Goal: Information Seeking & Learning: Learn about a topic

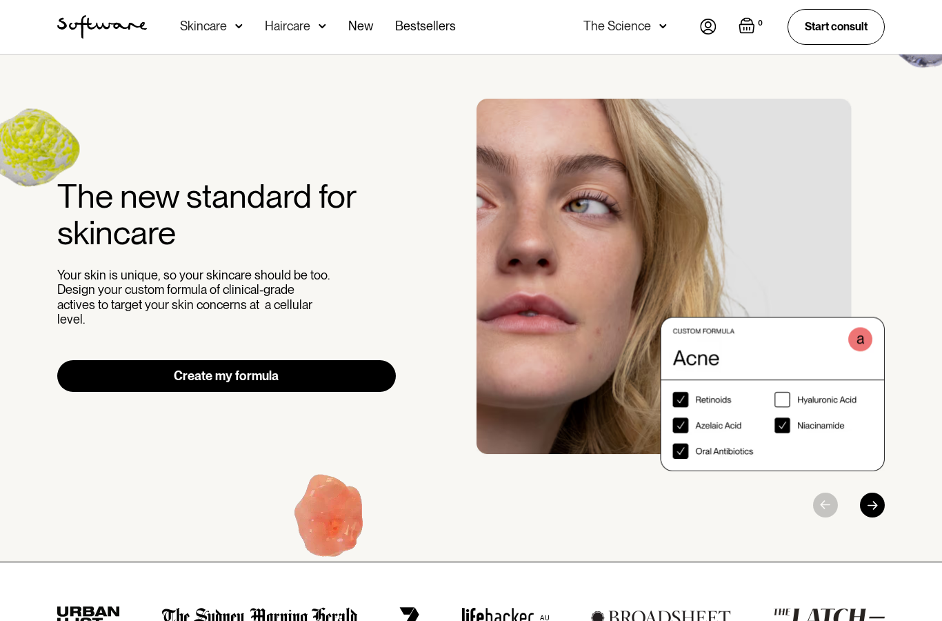
click at [237, 30] on img at bounding box center [239, 26] width 8 height 14
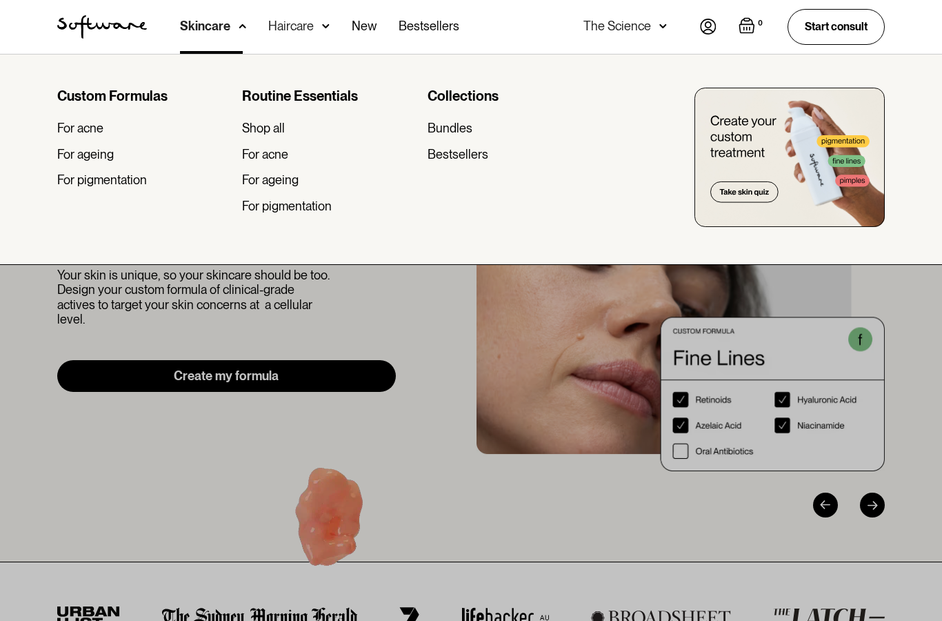
click at [265, 128] on div "Shop all" at bounding box center [263, 128] width 43 height 15
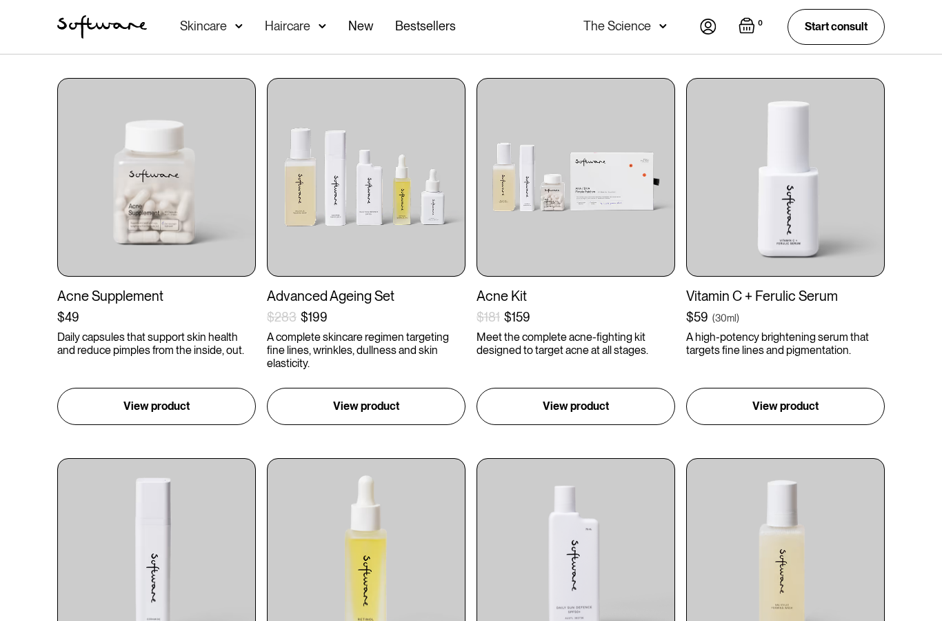
scroll to position [1018, 0]
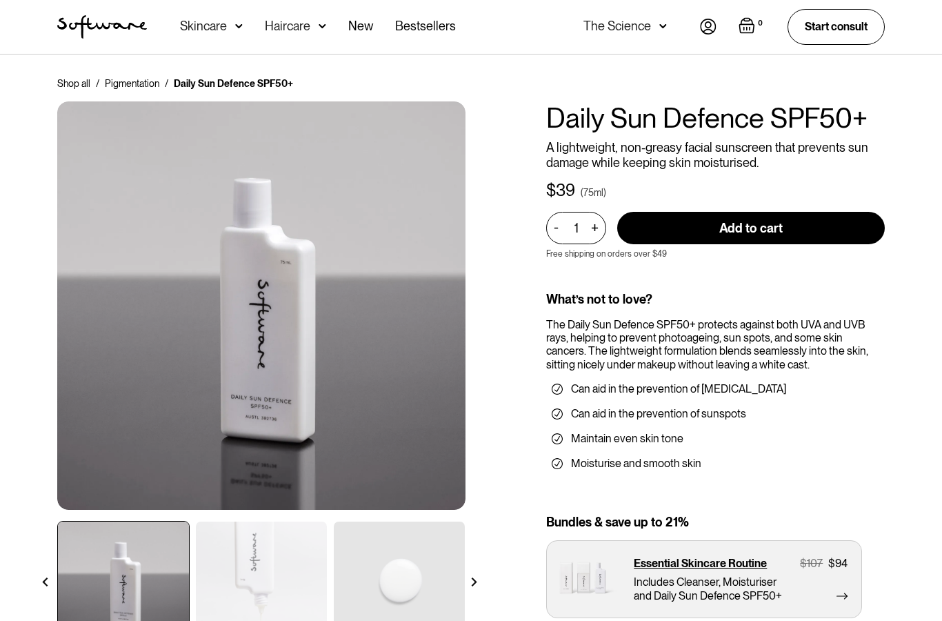
click at [274, 575] on img at bounding box center [261, 583] width 131 height 123
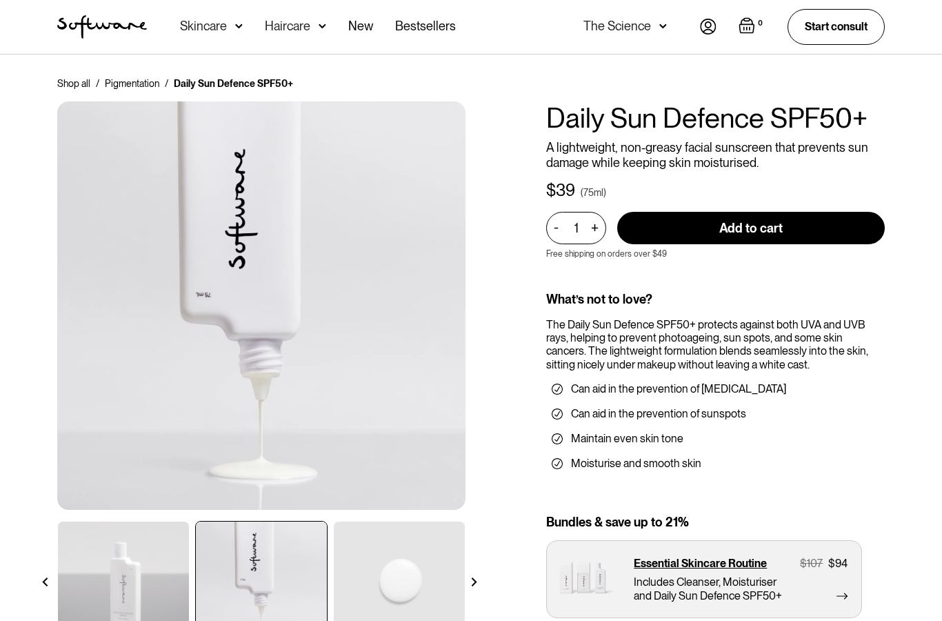
click at [403, 604] on img at bounding box center [399, 583] width 131 height 123
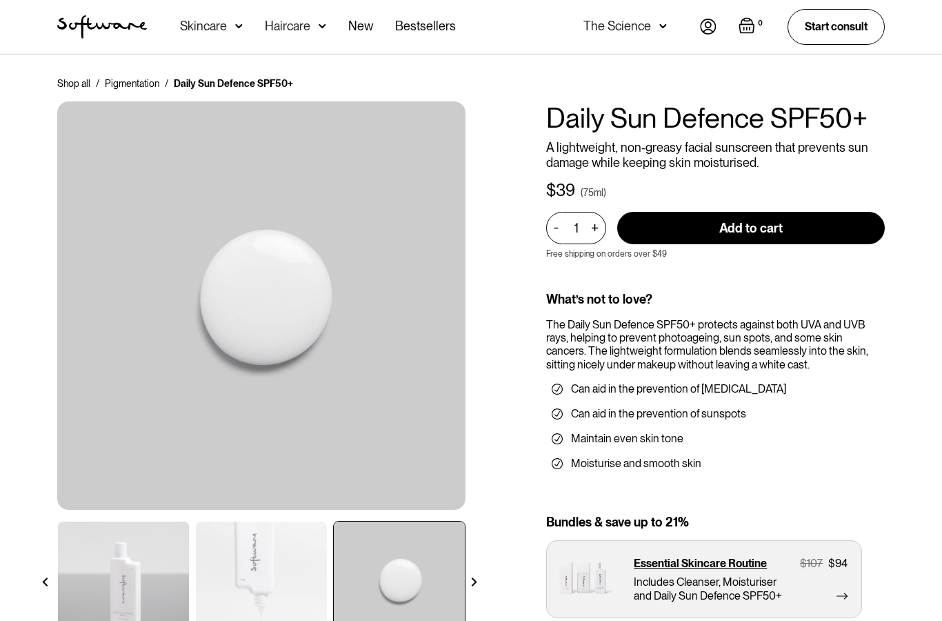
click at [478, 577] on img at bounding box center [474, 581] width 9 height 9
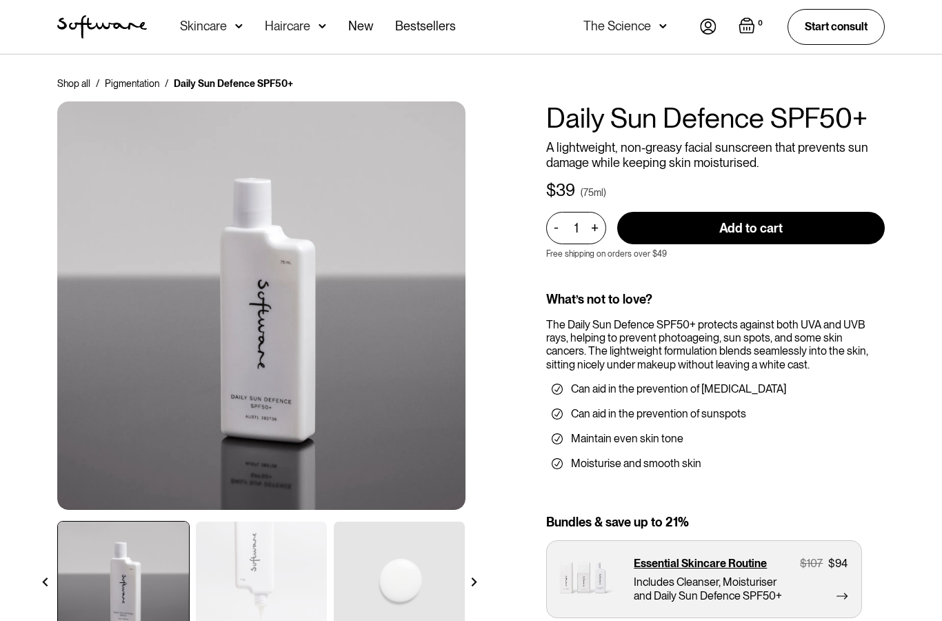
click at [475, 578] on img at bounding box center [474, 581] width 9 height 9
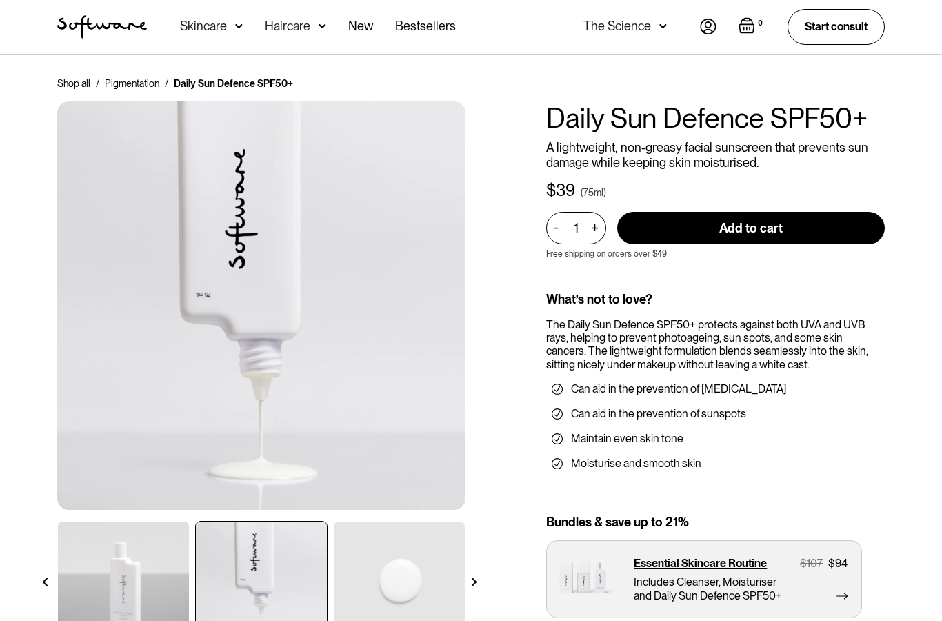
click at [299, 24] on div "Haircare" at bounding box center [288, 26] width 46 height 14
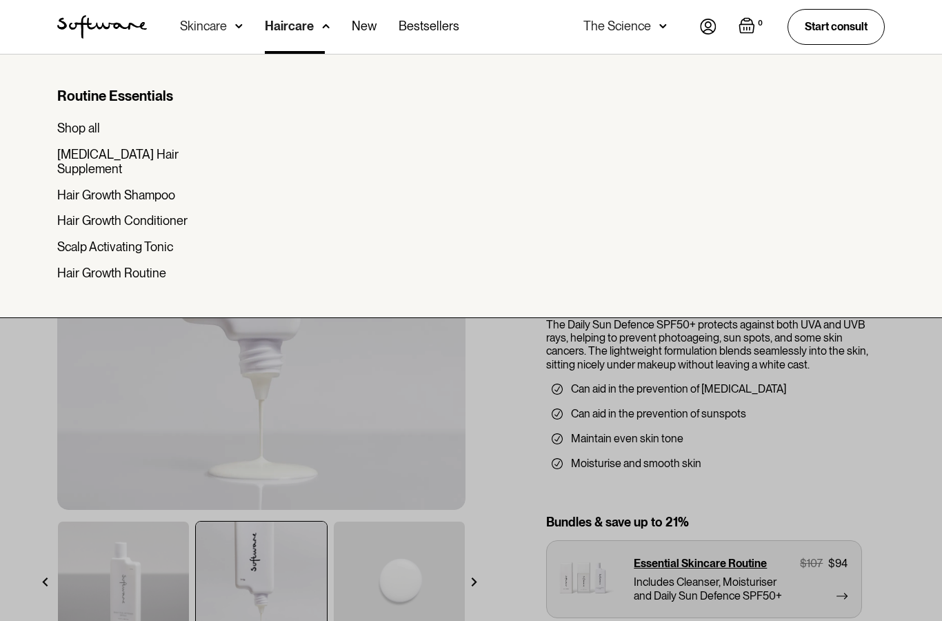
click at [68, 123] on div "Shop all" at bounding box center [78, 128] width 43 height 15
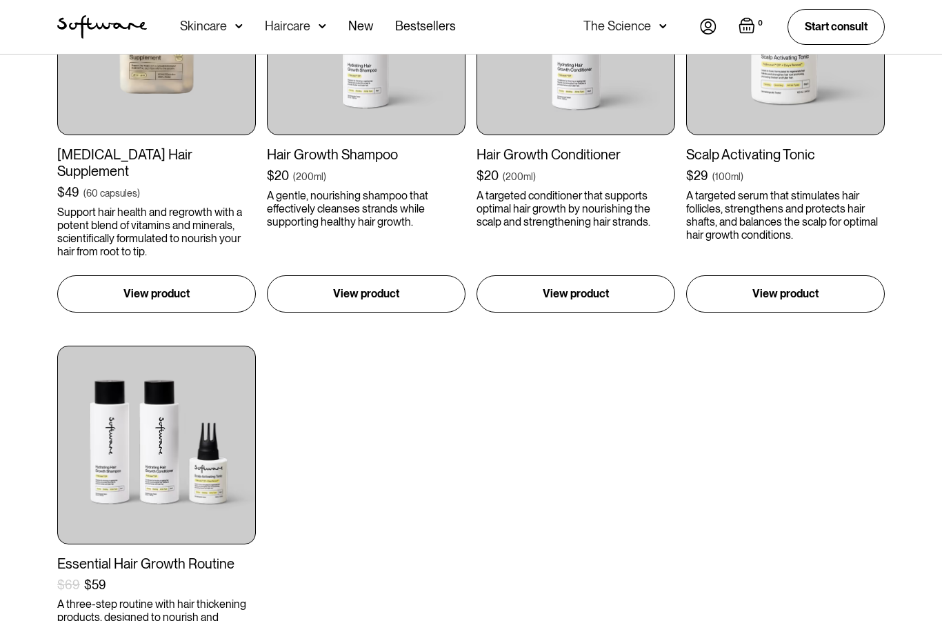
scroll to position [517, 0]
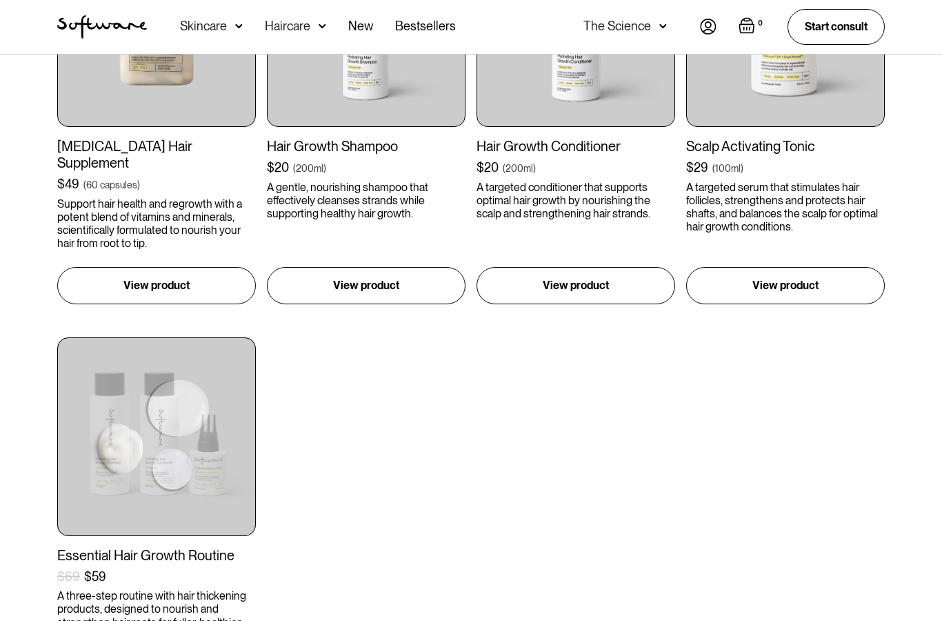
click at [70, 493] on img at bounding box center [156, 436] width 199 height 199
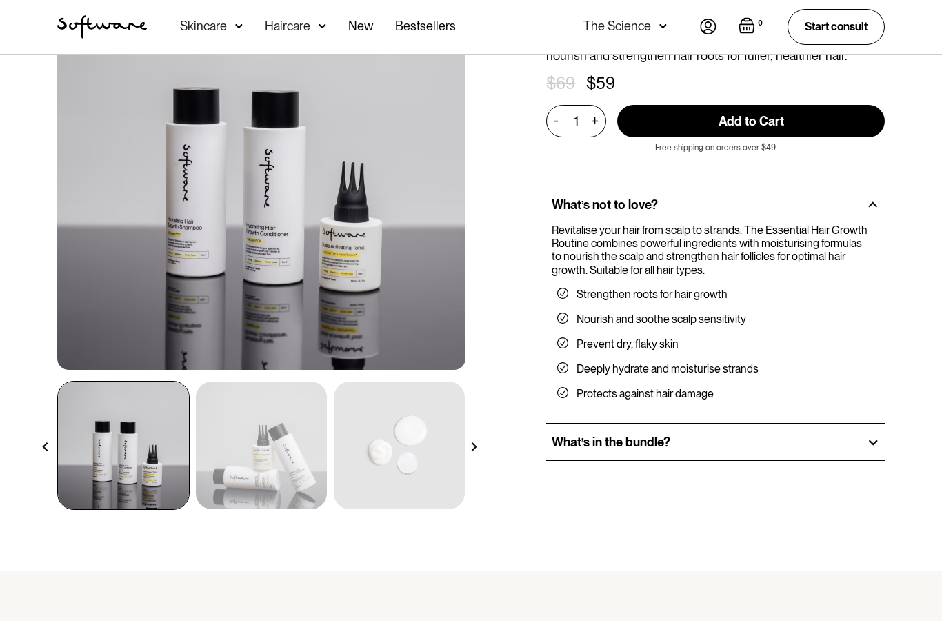
scroll to position [140, 0]
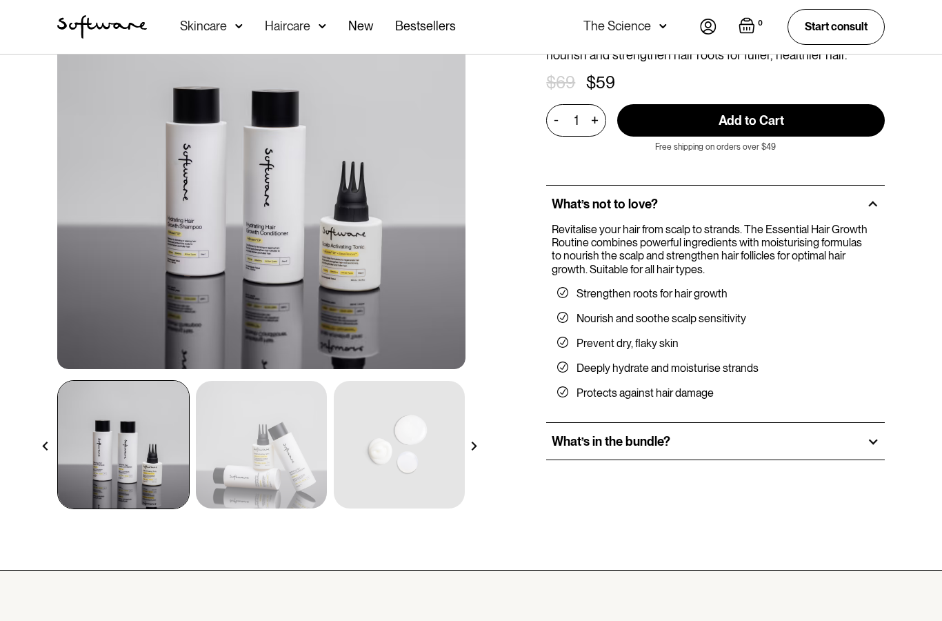
click at [566, 435] on h2 "What’s in the bundle?" at bounding box center [611, 442] width 119 height 15
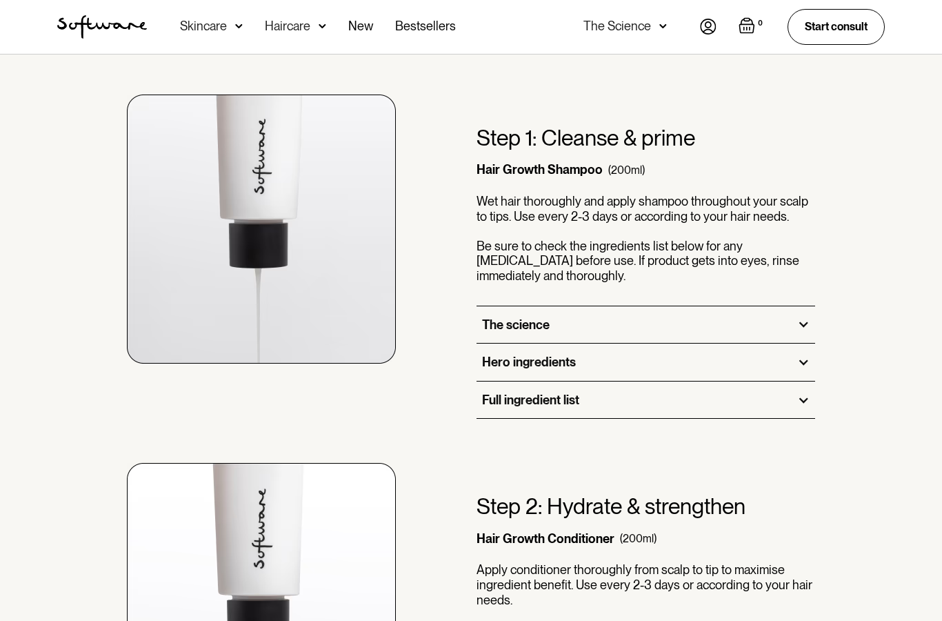
scroll to position [962, 0]
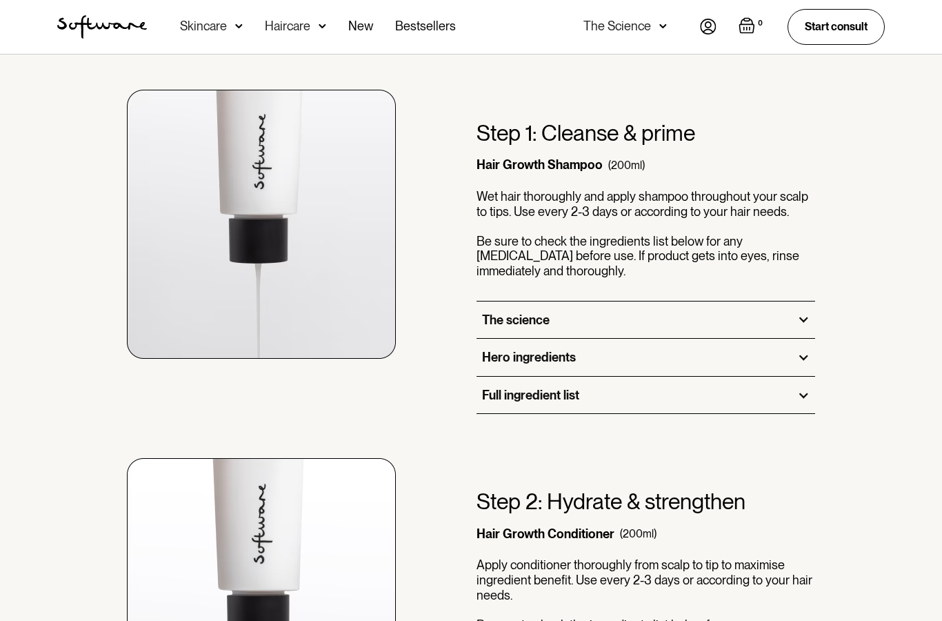
click at [502, 318] on div "The science" at bounding box center [516, 320] width 68 height 15
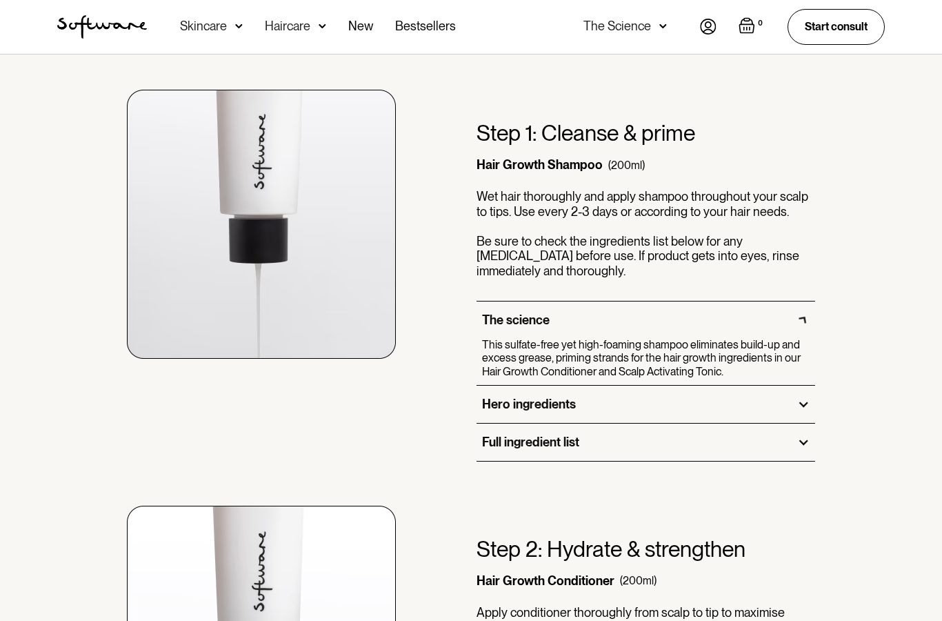
scroll to position [963, 0]
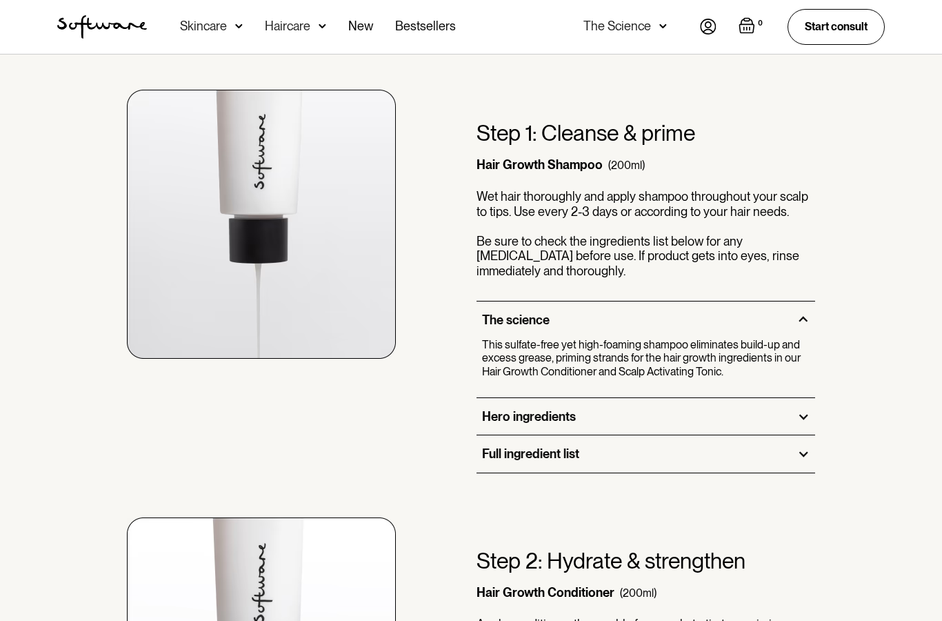
click at [499, 415] on div "Hero ingredients" at bounding box center [529, 416] width 94 height 15
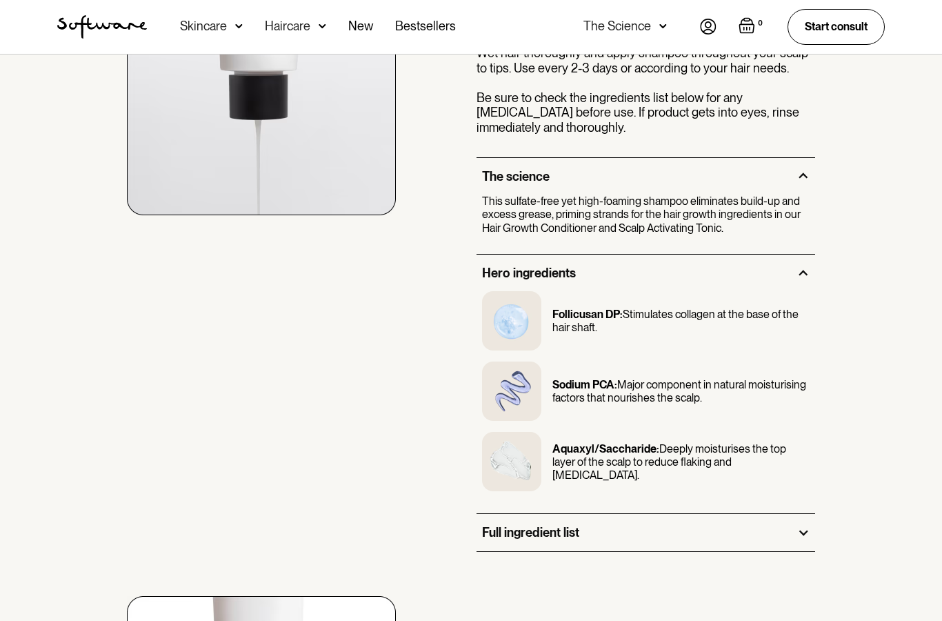
scroll to position [1108, 0]
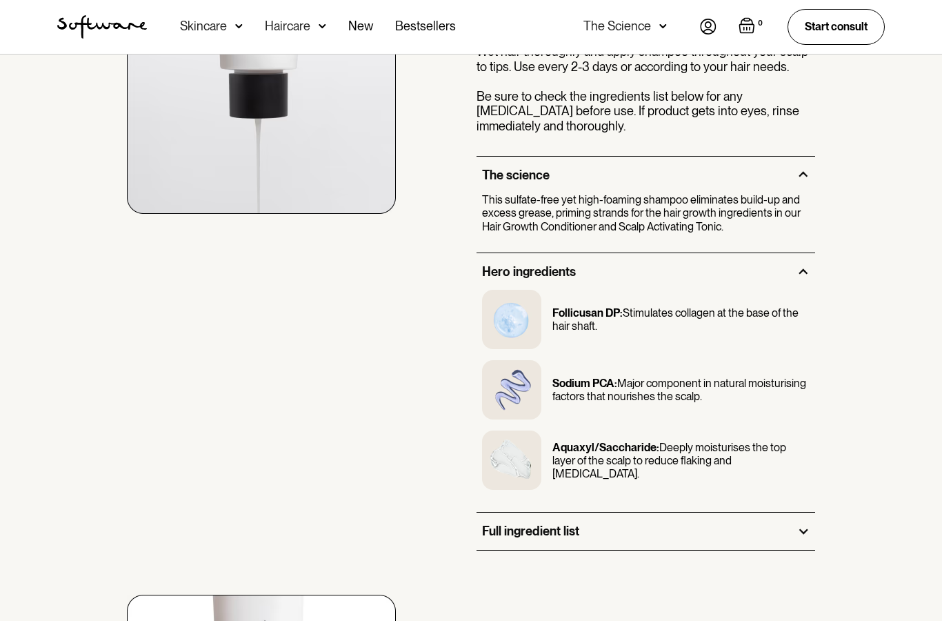
click at [486, 525] on div "Full ingredient list" at bounding box center [530, 531] width 97 height 15
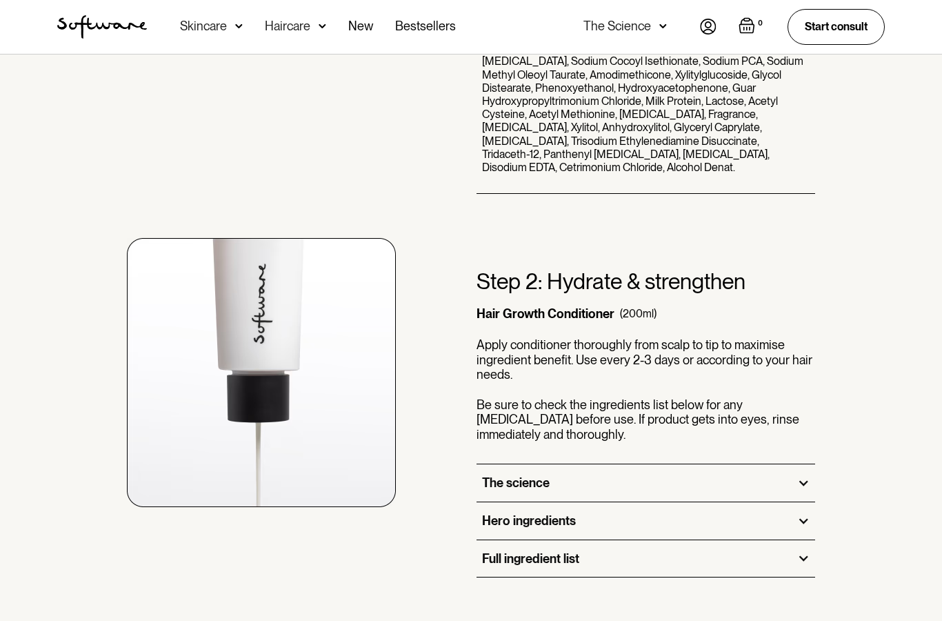
scroll to position [1630, 0]
click at [495, 475] on div "The science" at bounding box center [516, 482] width 68 height 15
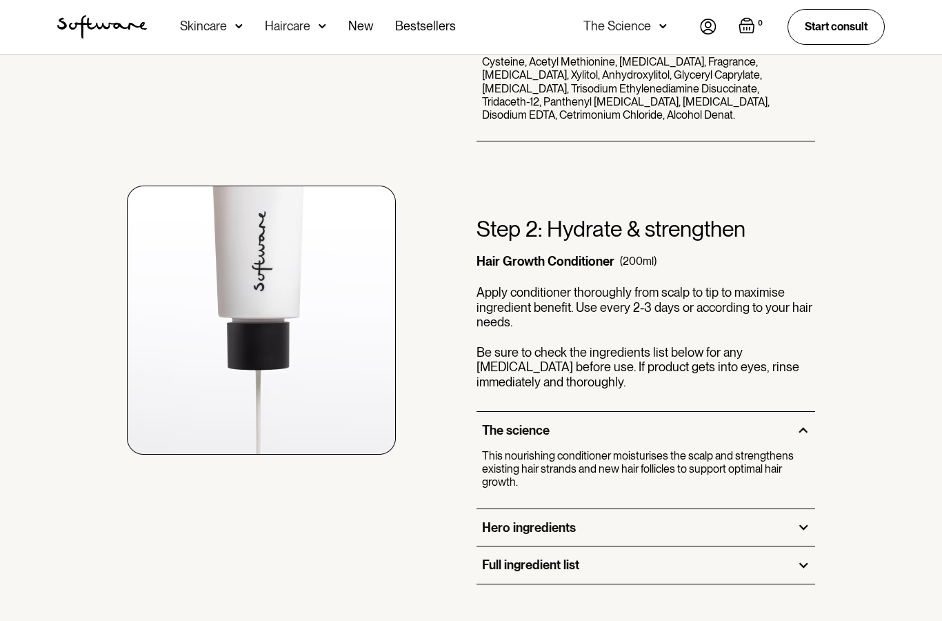
click at [497, 521] on div "Hero ingredients" at bounding box center [529, 528] width 94 height 15
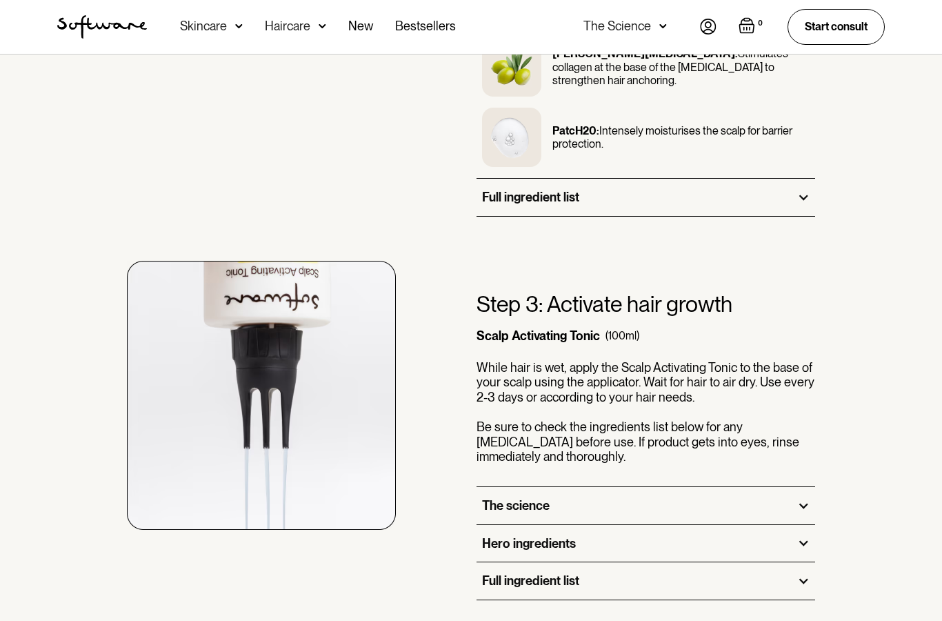
scroll to position [2338, 0]
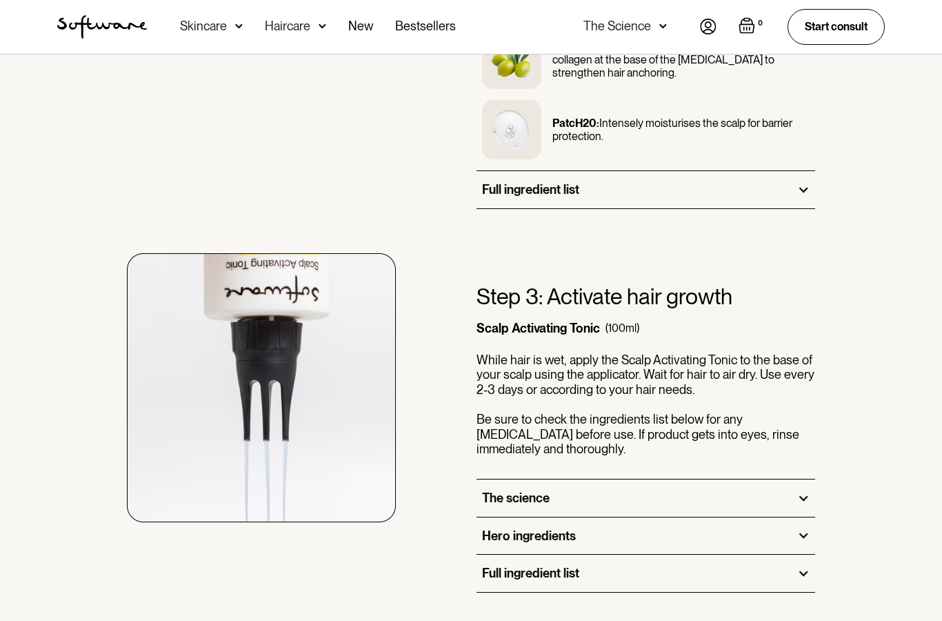
click at [505, 491] on div "The science" at bounding box center [516, 498] width 68 height 15
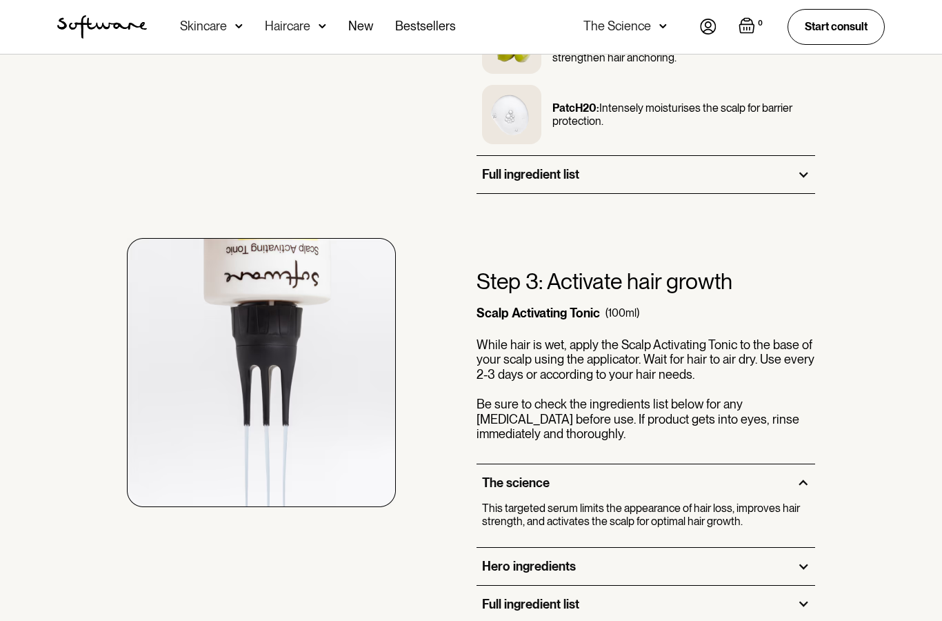
scroll to position [2371, 0]
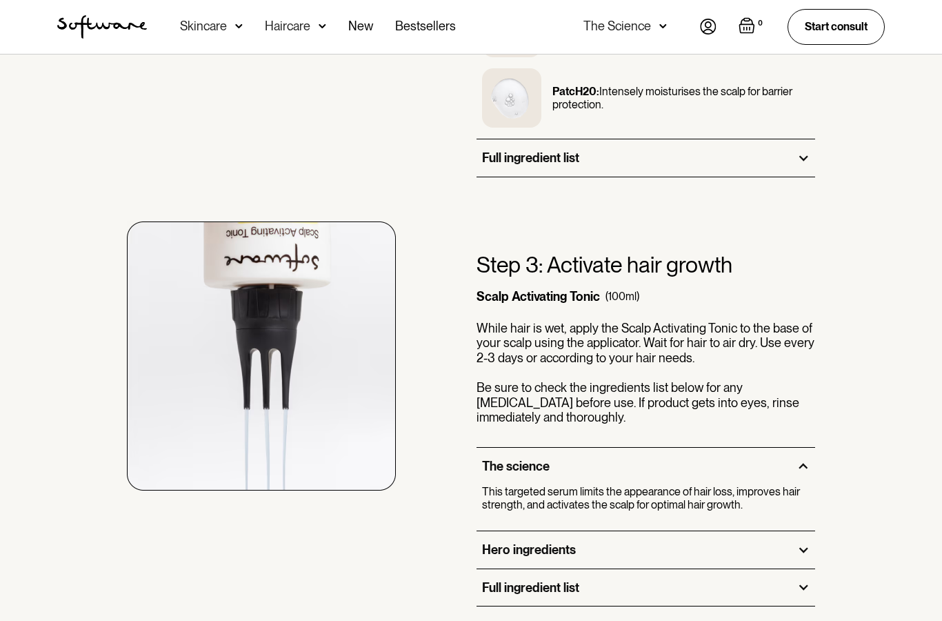
click at [513, 542] on div "Hero ingredients" at bounding box center [529, 549] width 94 height 15
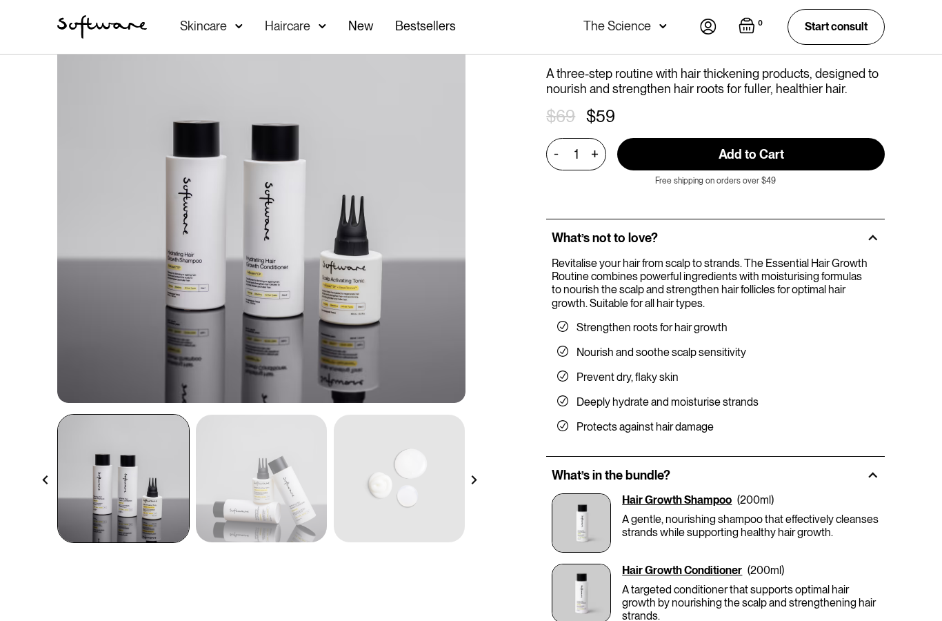
scroll to position [0, 0]
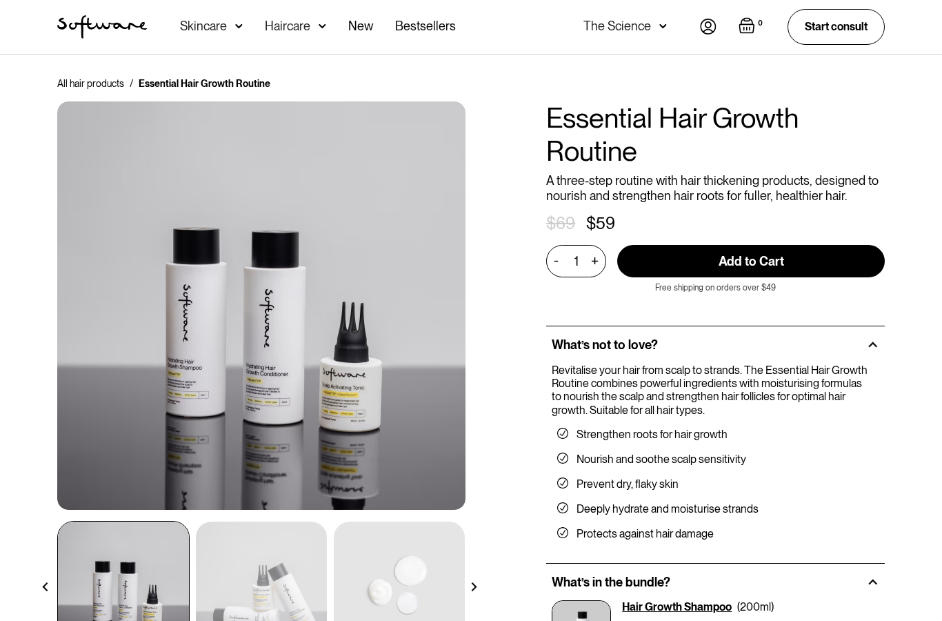
click at [436, 14] on link "Bestsellers" at bounding box center [425, 27] width 61 height 54
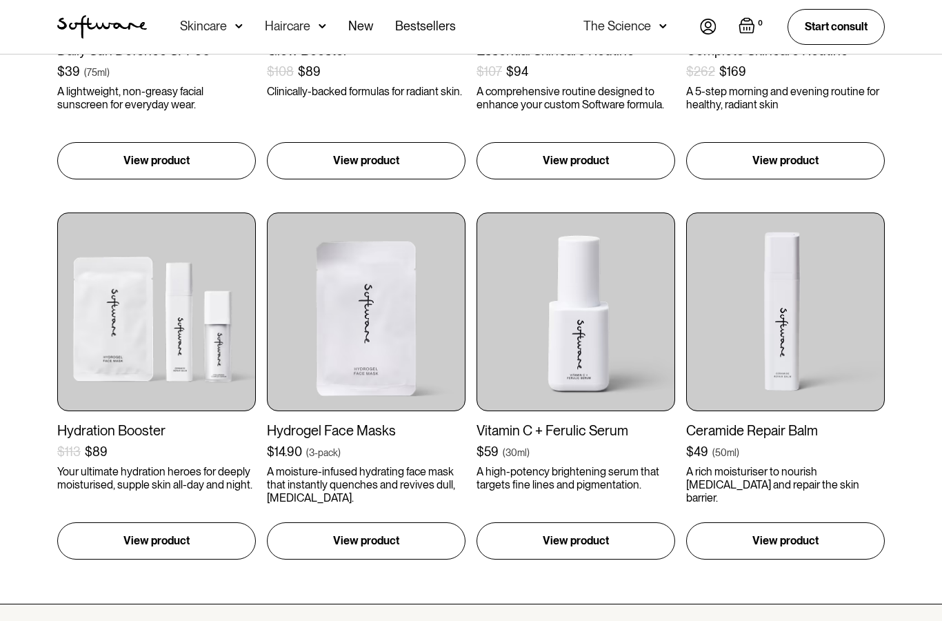
scroll to position [510, 0]
click at [332, 343] on img at bounding box center [366, 312] width 199 height 199
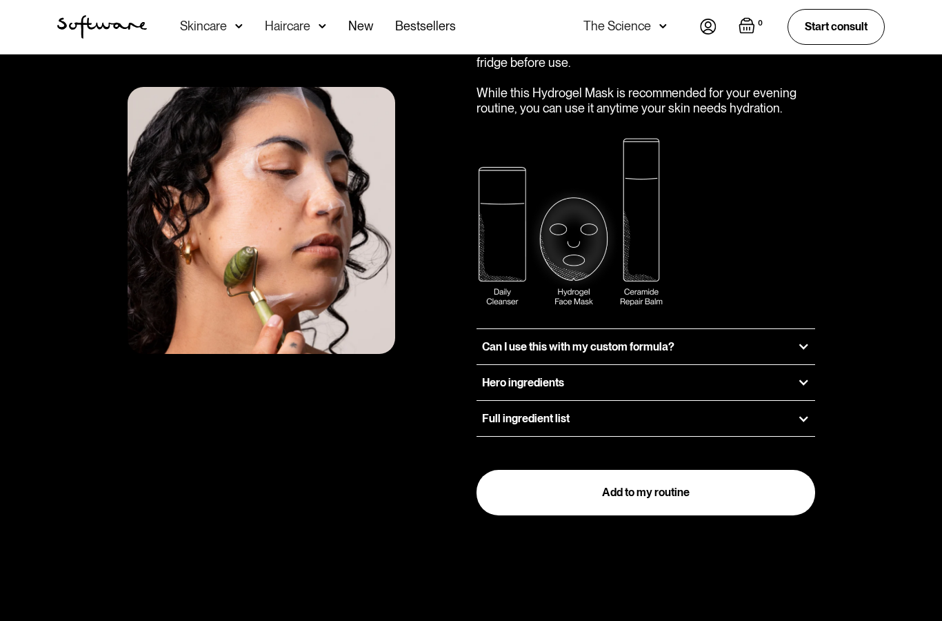
scroll to position [1684, 0]
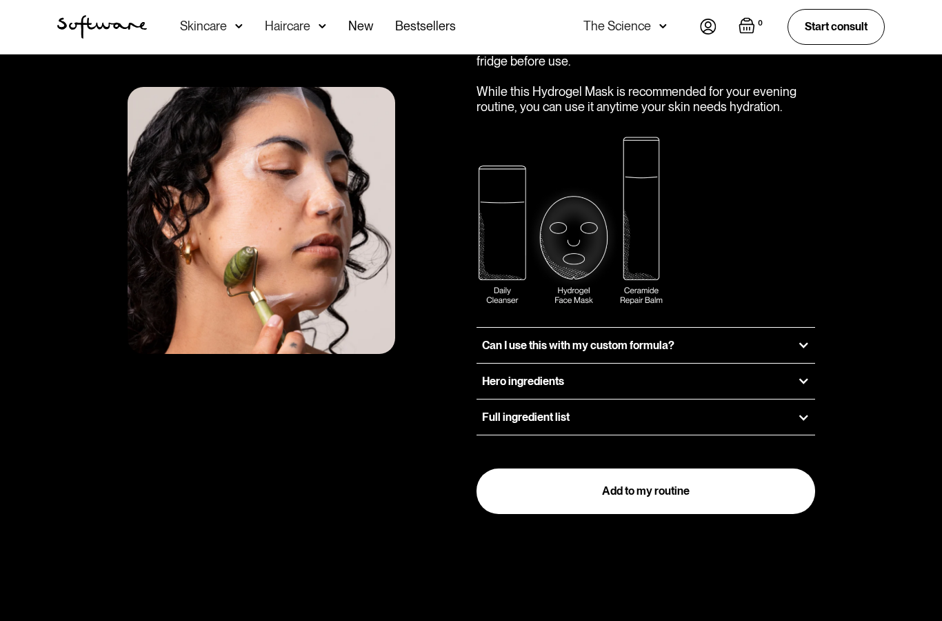
click at [494, 339] on h3 "Can I use this with my custom formula?" at bounding box center [578, 345] width 192 height 13
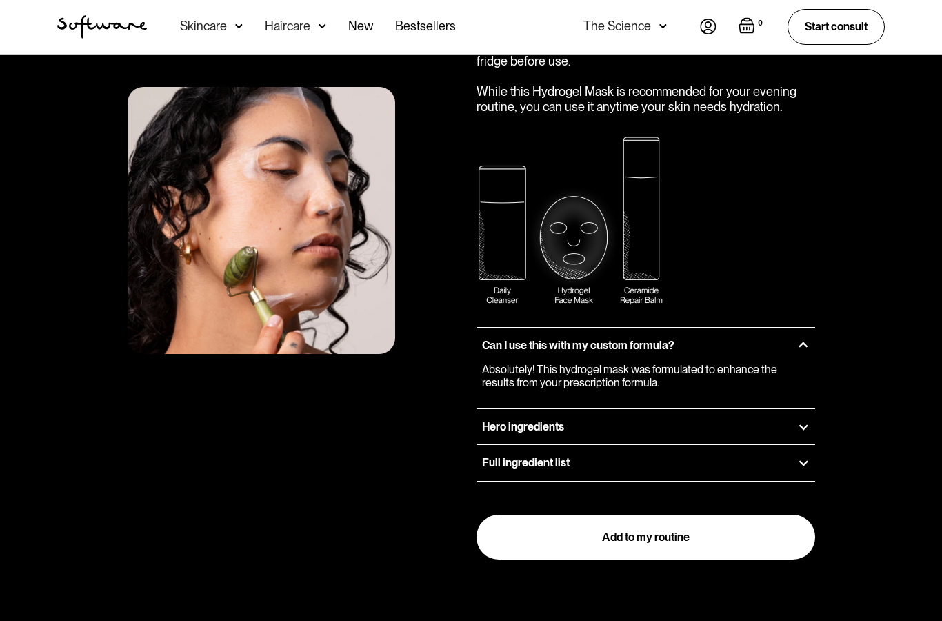
click at [495, 409] on div "Hero ingredients" at bounding box center [646, 426] width 339 height 35
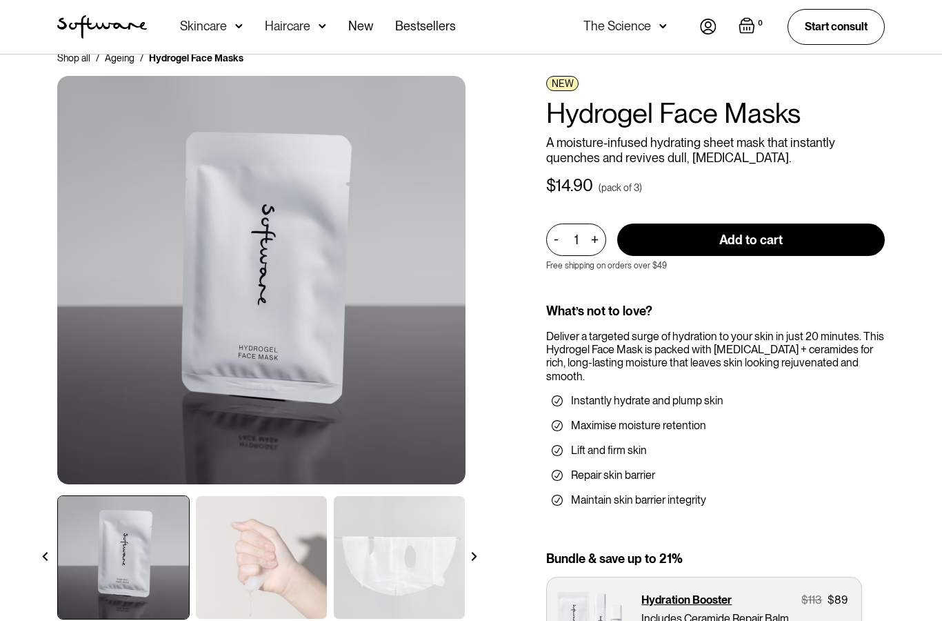
scroll to position [0, 0]
